Goal: Browse casually: Explore the website without a specific task or goal

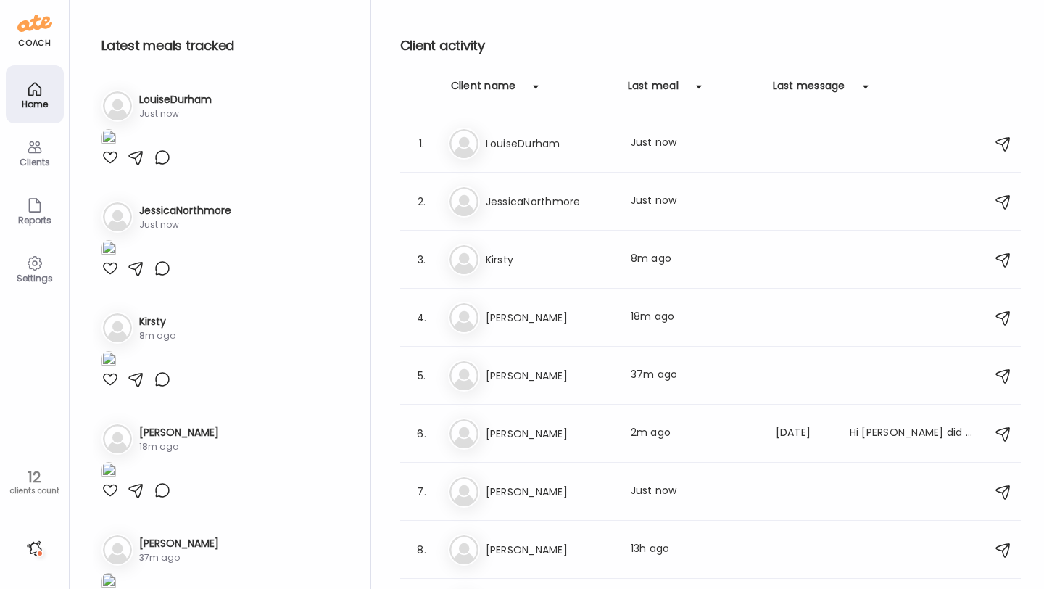
scroll to position [2637, 0]
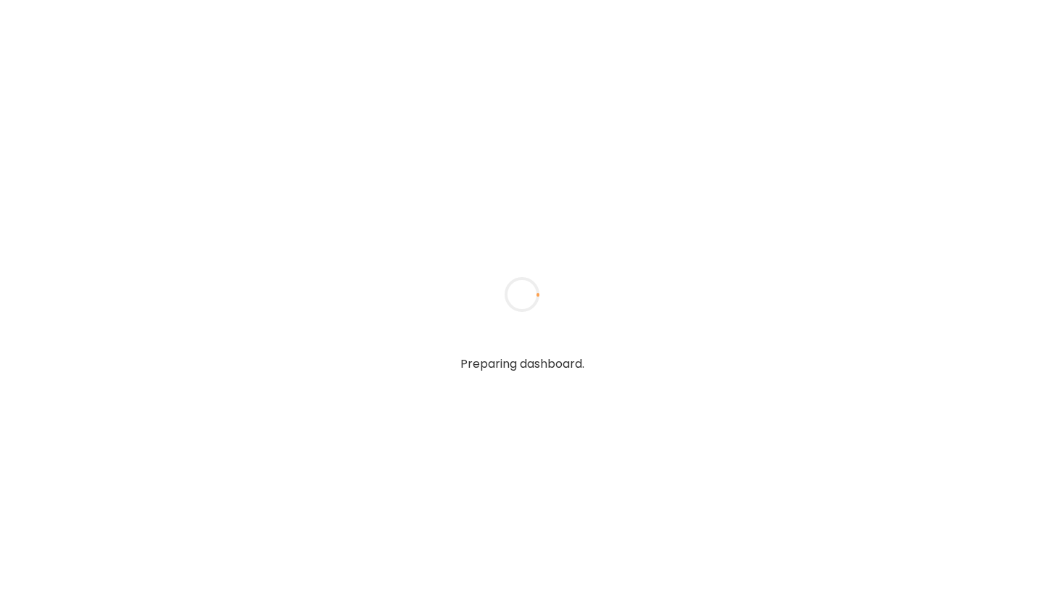
type input "**********"
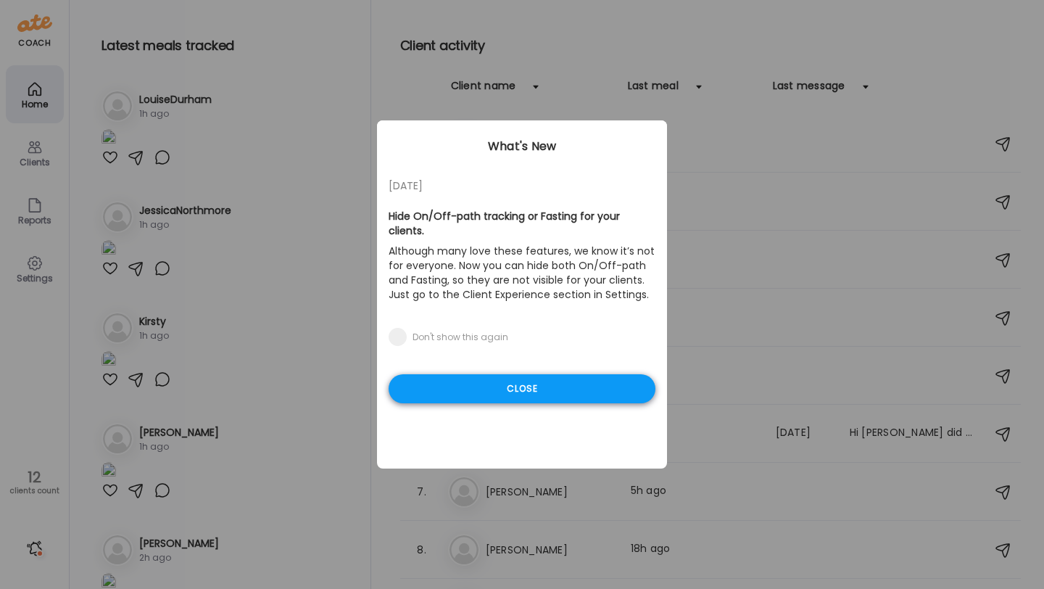
click at [454, 375] on div "Close" at bounding box center [522, 388] width 267 height 29
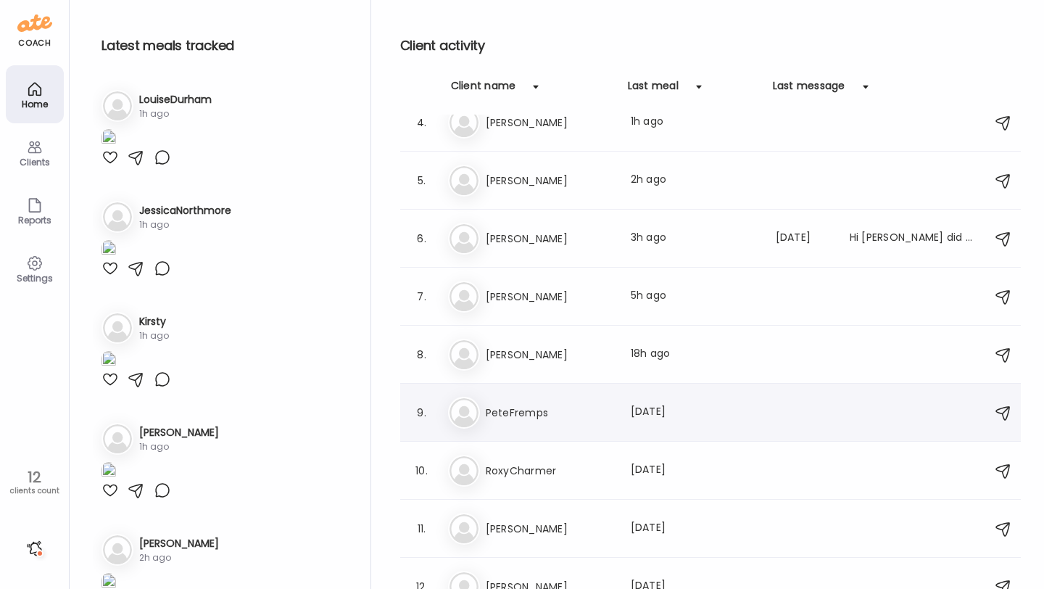
scroll to position [188, 0]
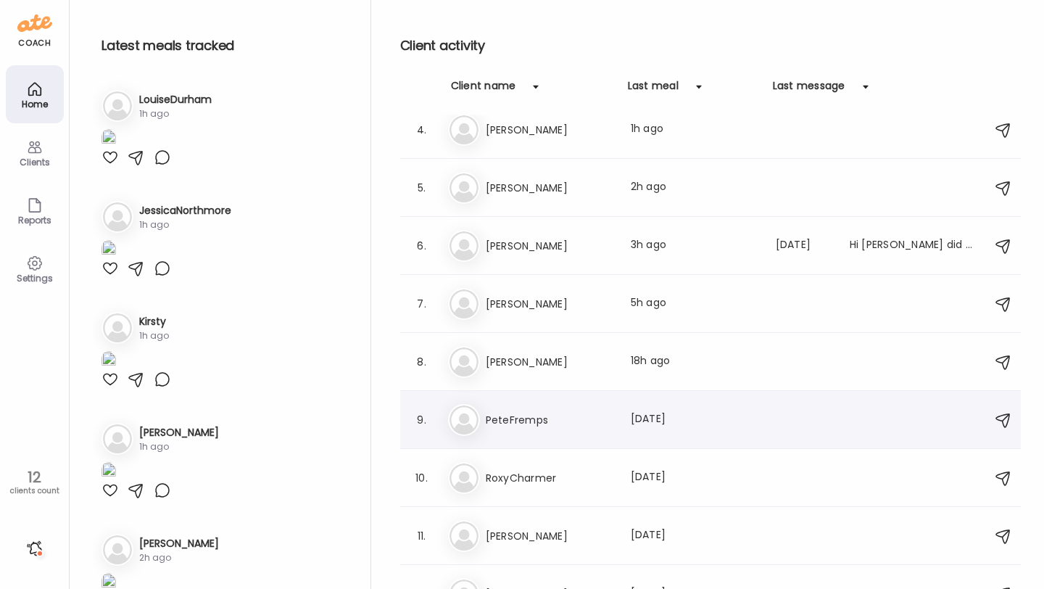
click at [523, 418] on h3 "PeteFremps" at bounding box center [550, 419] width 128 height 17
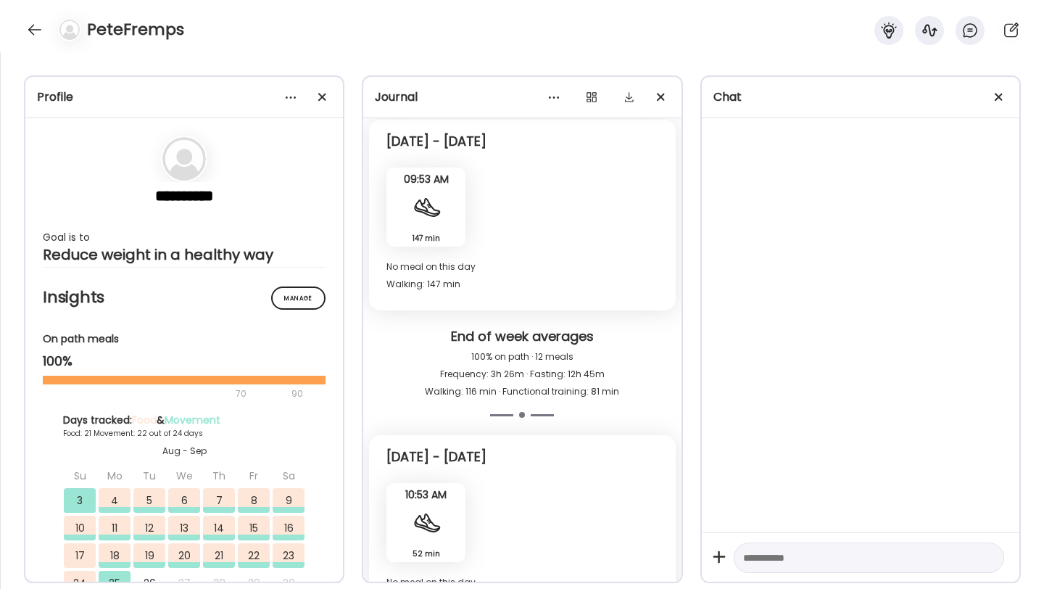
scroll to position [9769, 0]
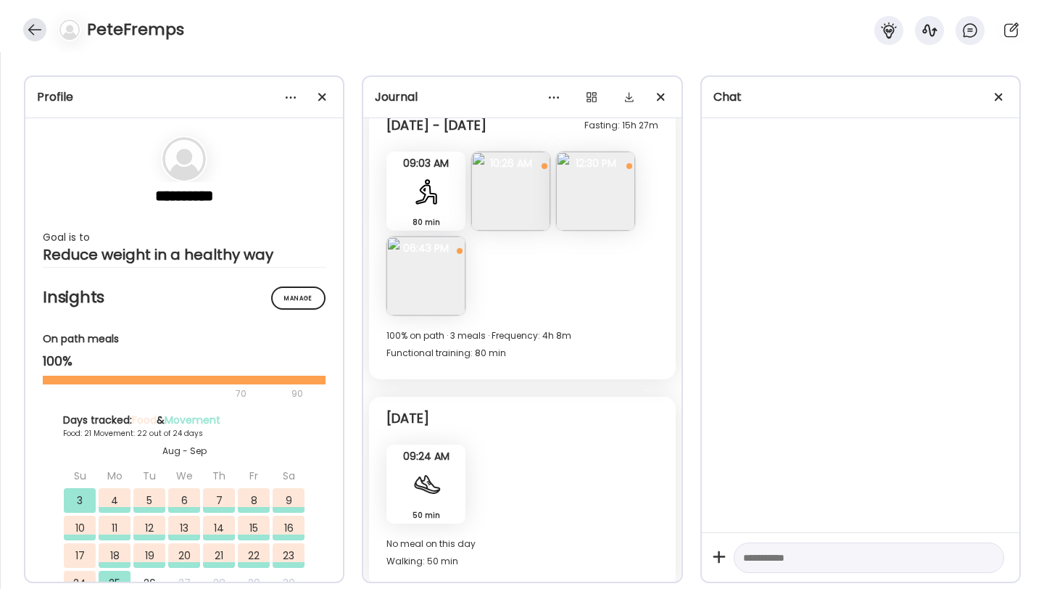
click at [32, 26] on div at bounding box center [34, 29] width 23 height 23
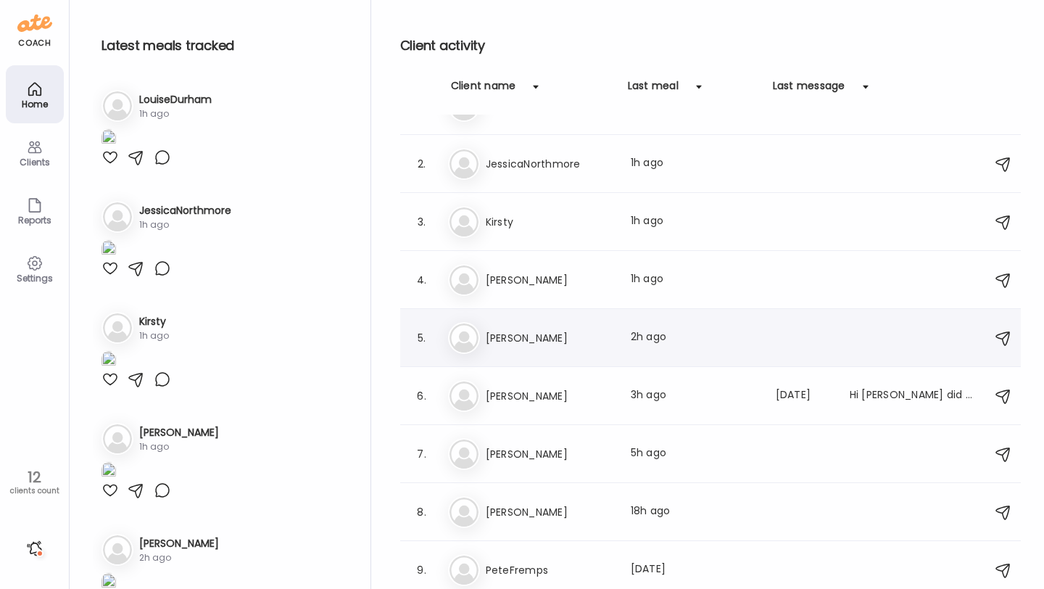
scroll to position [0, 0]
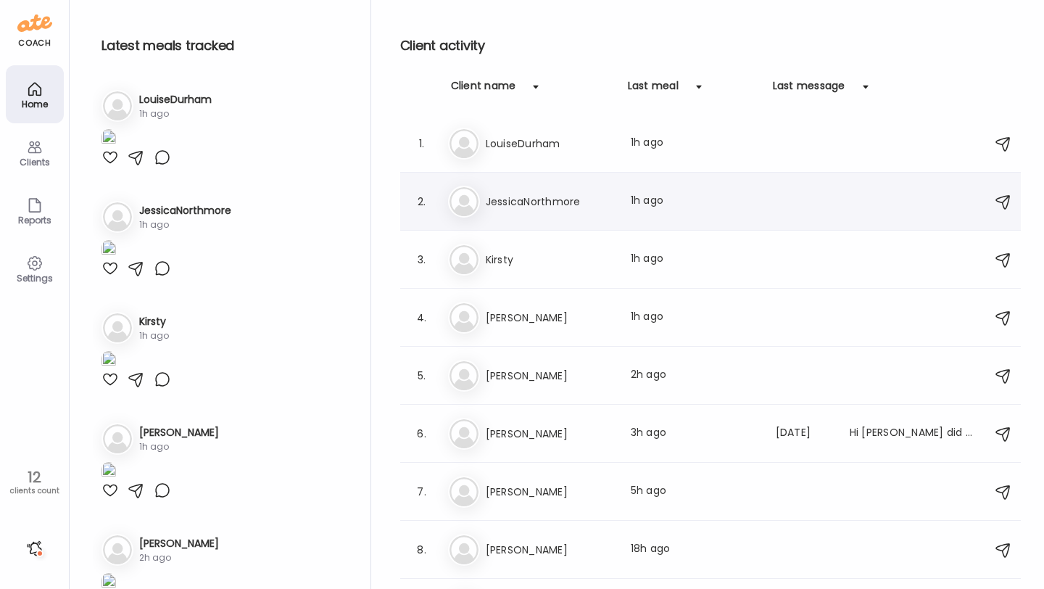
click at [539, 188] on div "Je JessicaNorthmore Last meal: 1h ago" at bounding box center [712, 202] width 529 height 32
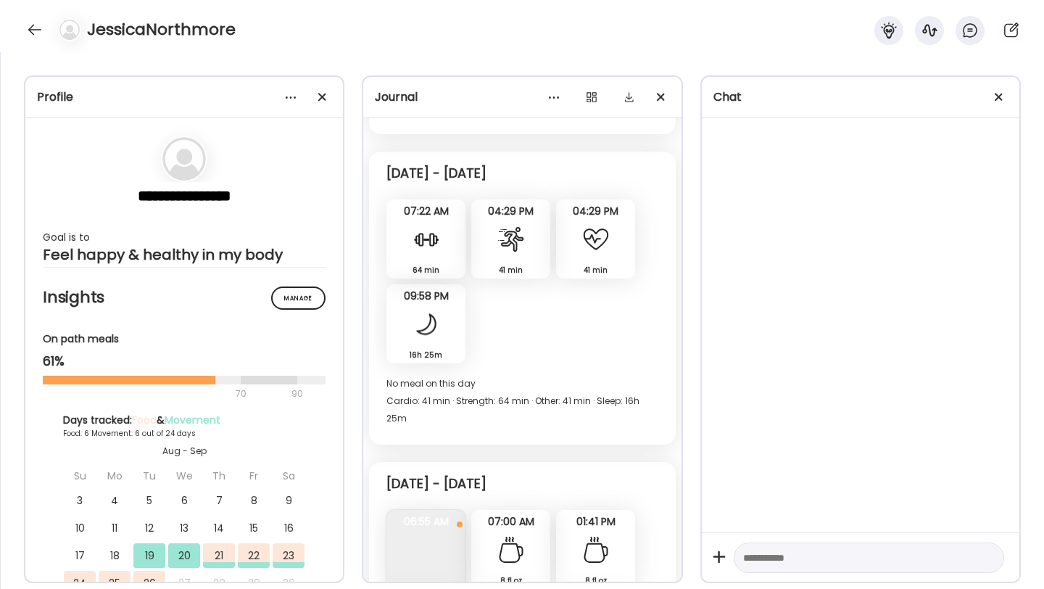
scroll to position [3270, 0]
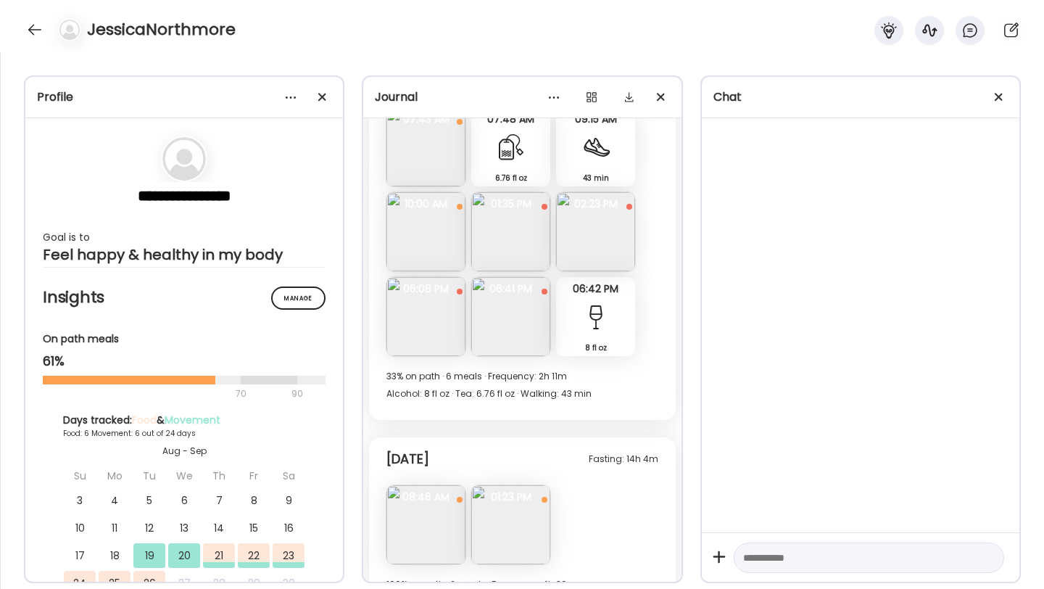
click at [491, 485] on img at bounding box center [510, 524] width 79 height 79
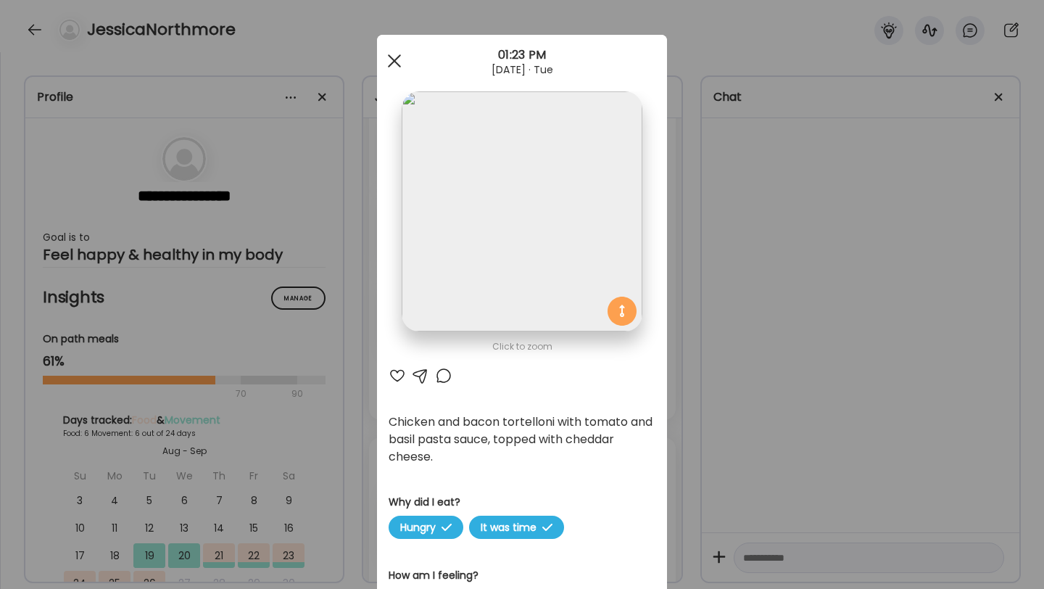
click at [396, 63] on span at bounding box center [394, 60] width 13 height 13
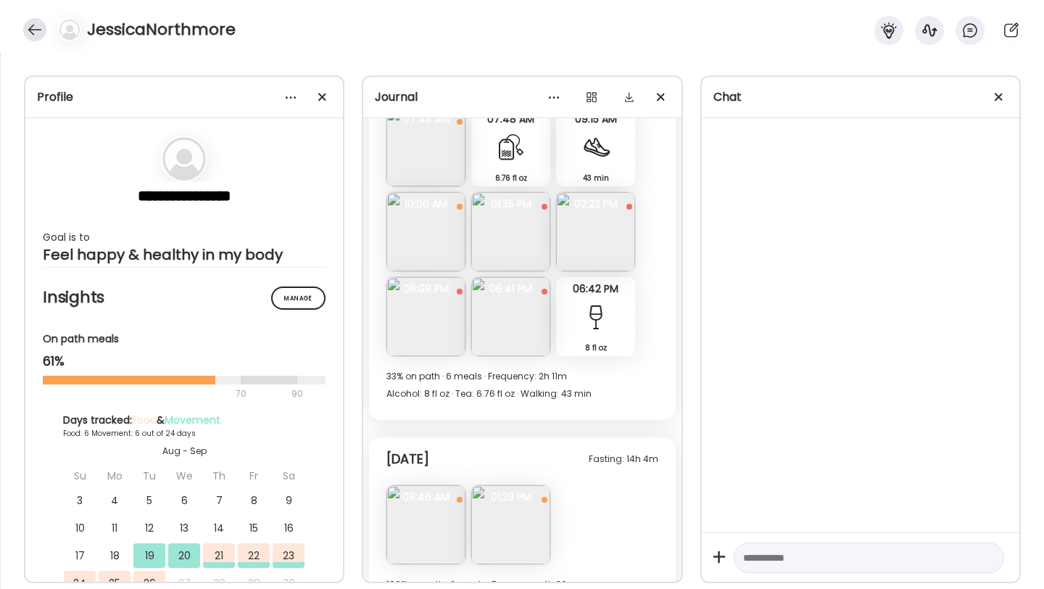
click at [34, 23] on div at bounding box center [34, 29] width 23 height 23
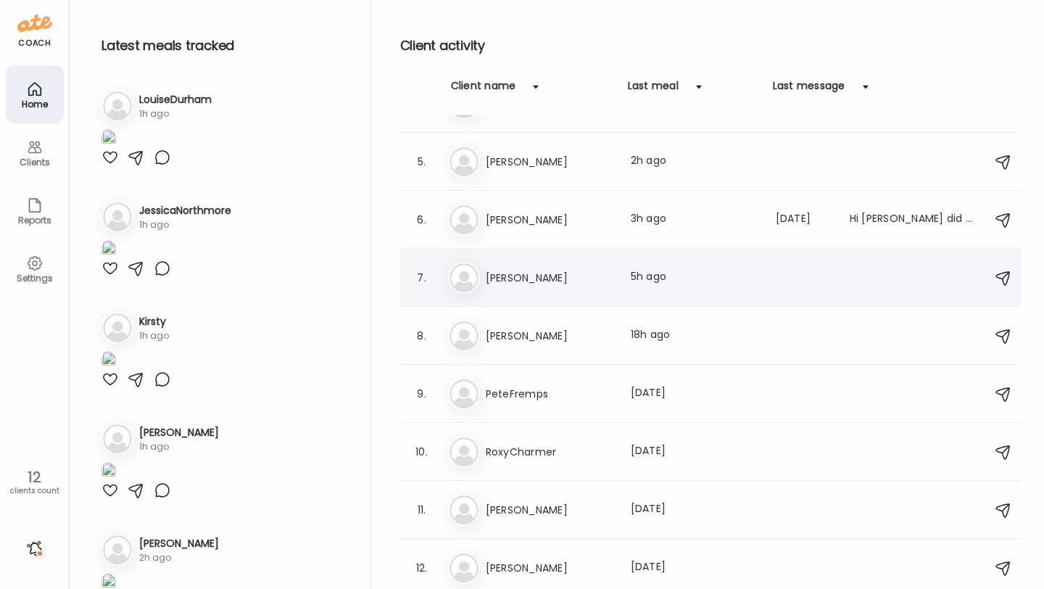
scroll to position [215, 0]
click at [539, 288] on div "Ka KatieBlundell Last meal: 5h ago" at bounding box center [712, 277] width 529 height 32
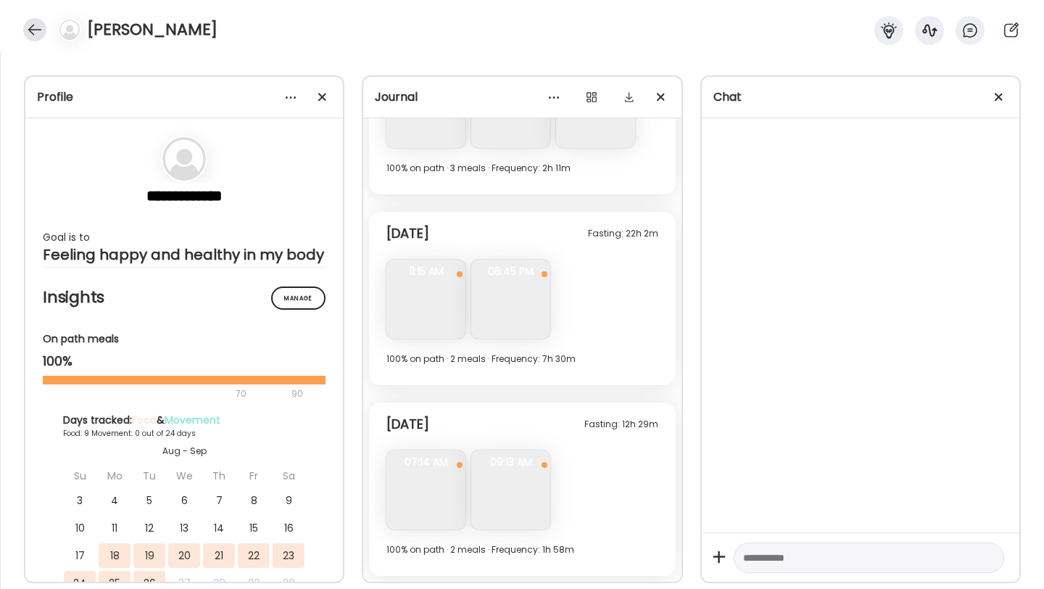
scroll to position [5827, 0]
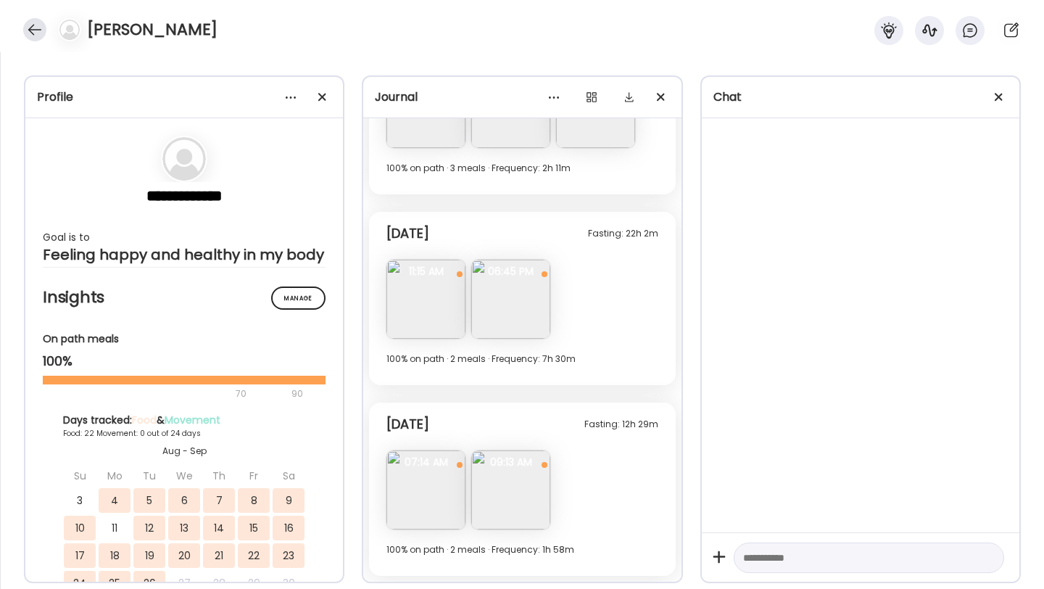
click at [36, 31] on div at bounding box center [34, 29] width 23 height 23
